Goal: Check status: Check status

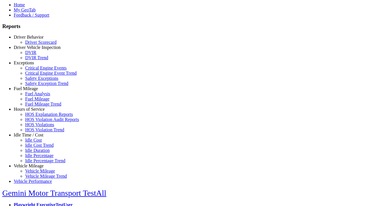
click at [33, 112] on link "Hours of Service" at bounding box center [29, 109] width 31 height 5
click at [37, 117] on link "HOS Explanation Reports" at bounding box center [49, 114] width 48 height 5
